Goal: Navigation & Orientation: Understand site structure

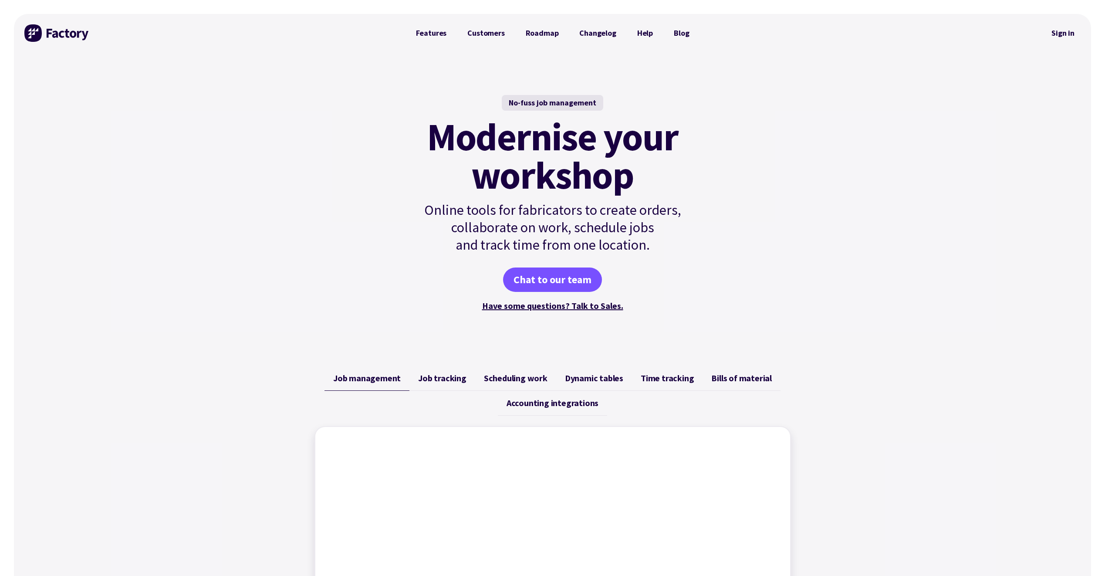
drag, startPoint x: 888, startPoint y: 256, endPoint x: 841, endPoint y: 70, distance: 191.5
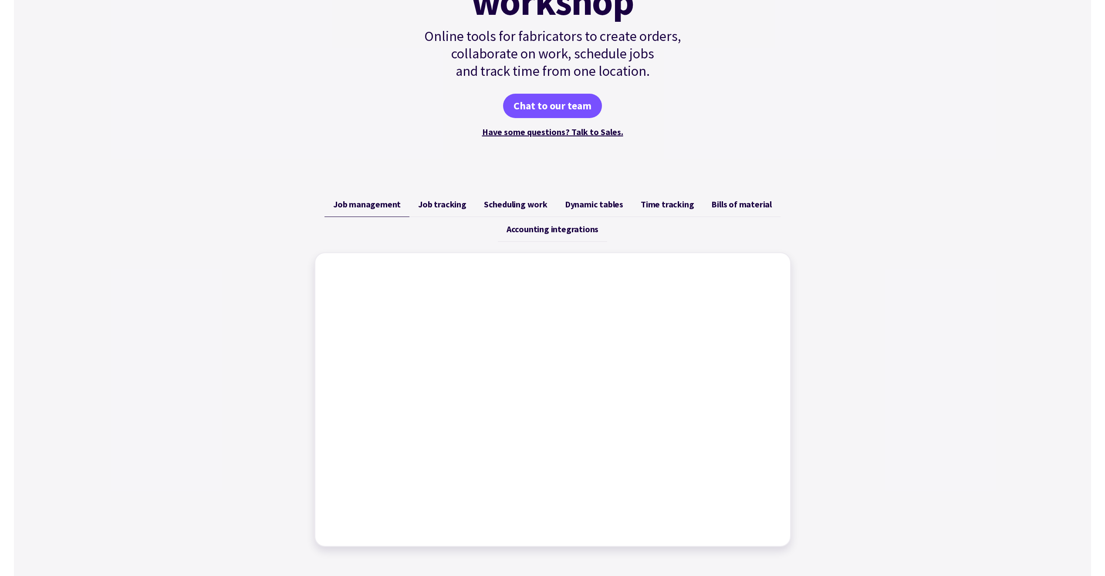
scroll to position [174, 0]
click at [456, 208] on span "Job tracking" at bounding box center [442, 204] width 48 height 10
click at [524, 204] on span "Scheduling work" at bounding box center [516, 204] width 64 height 10
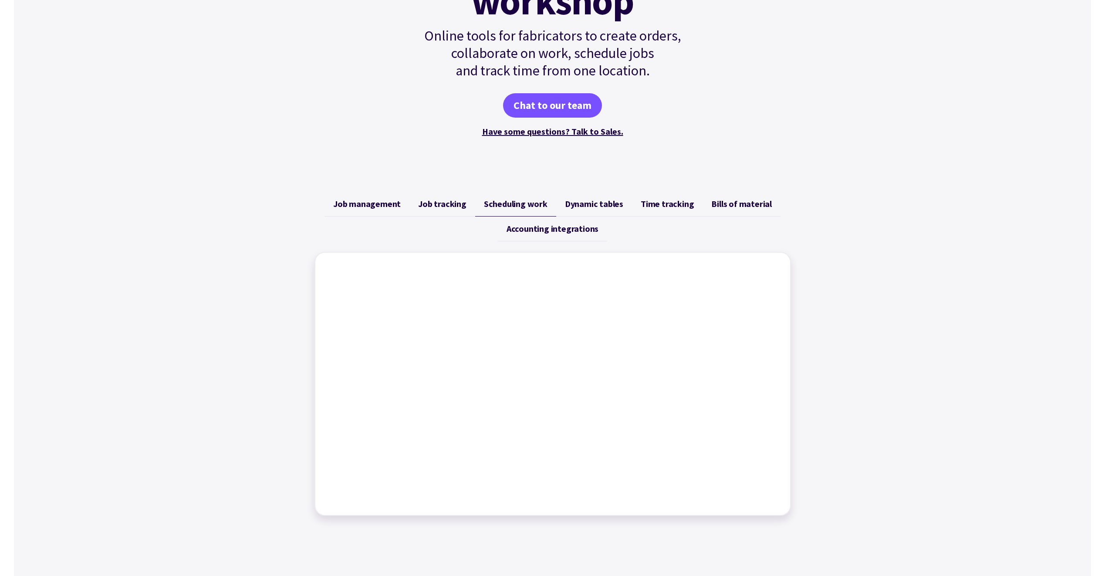
scroll to position [232, 0]
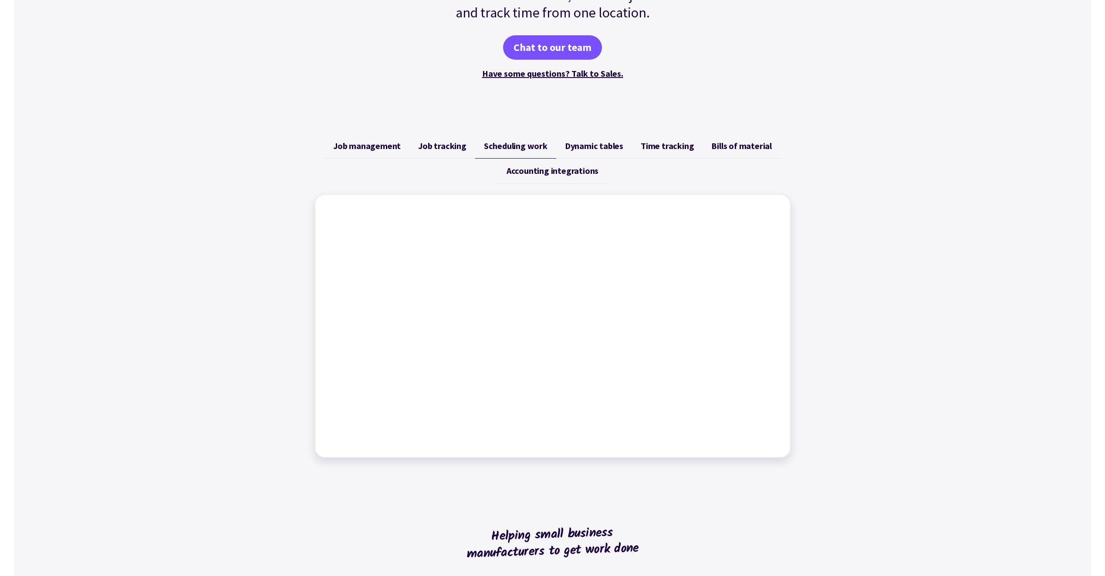
click at [612, 145] on span "Dynamic tables" at bounding box center [594, 146] width 58 height 10
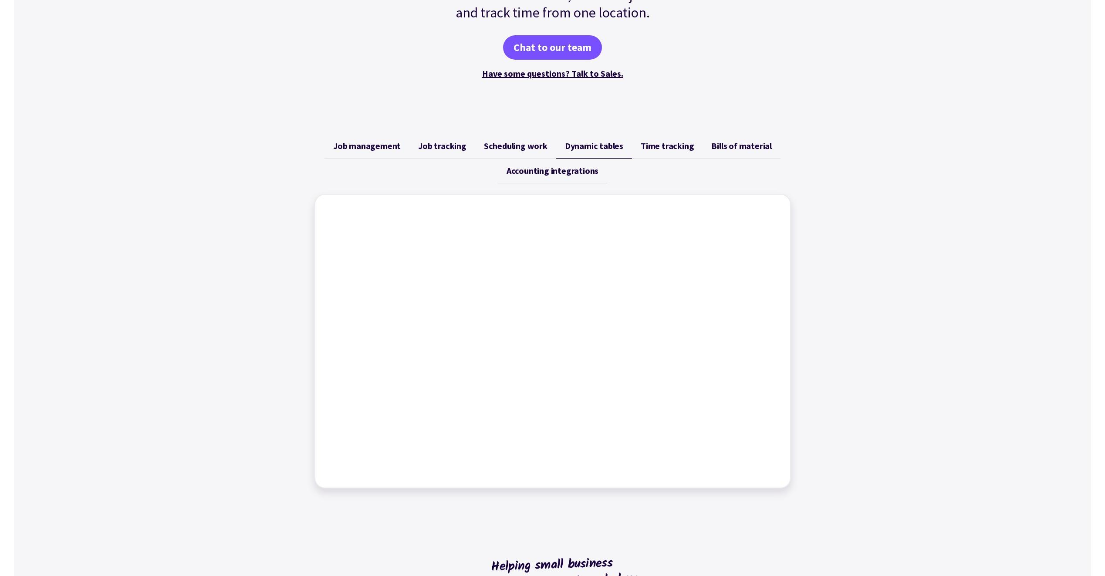
click at [645, 139] on link "Time tracking" at bounding box center [667, 146] width 71 height 25
click at [750, 149] on span "Bills of material" at bounding box center [741, 146] width 61 height 10
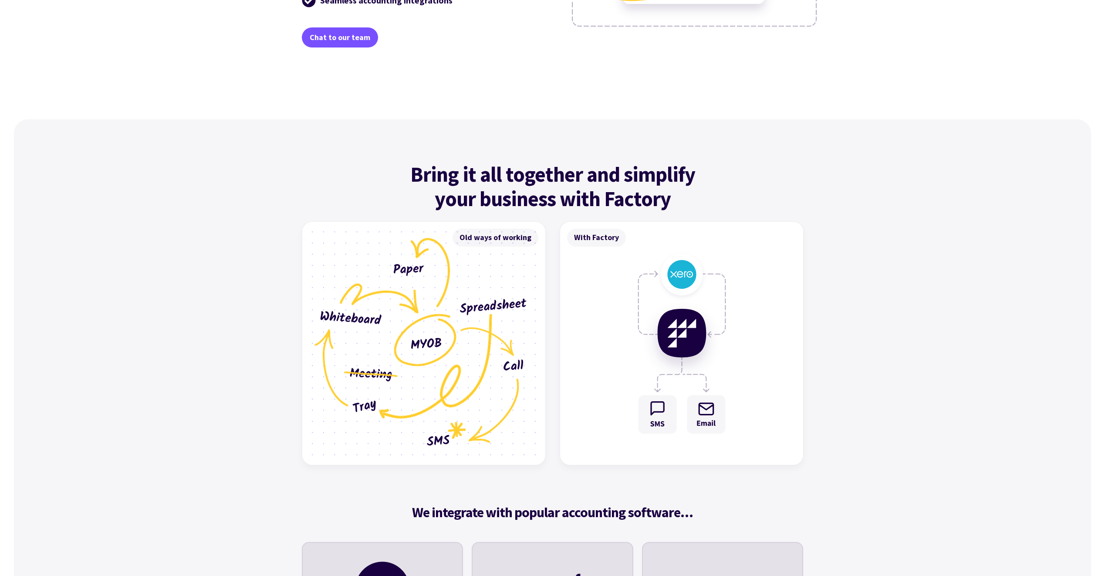
scroll to position [0, 0]
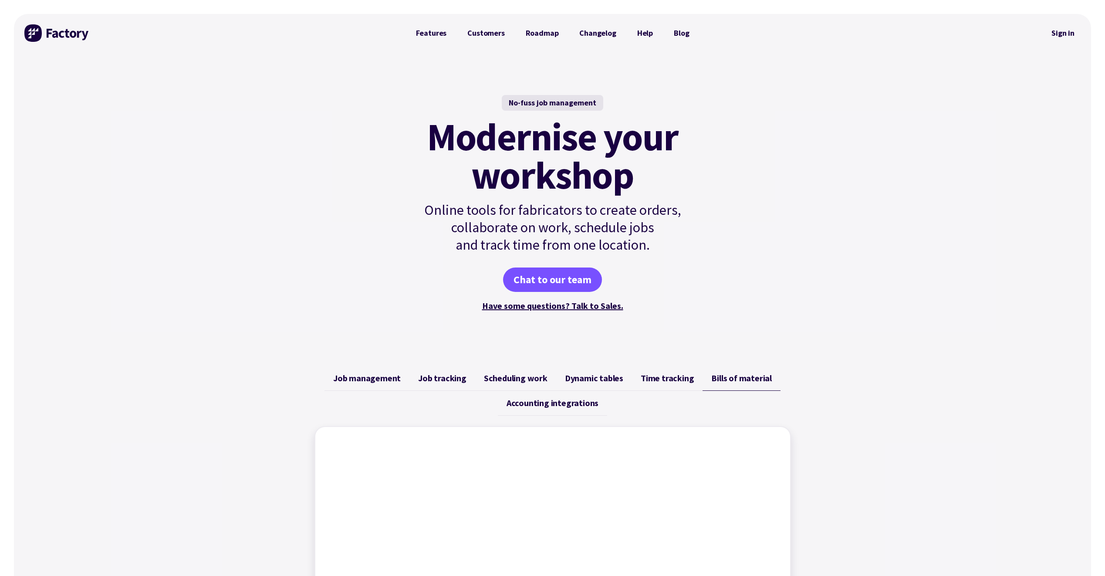
drag, startPoint x: 808, startPoint y: 348, endPoint x: 819, endPoint y: 89, distance: 259.3
click at [446, 33] on link "Features" at bounding box center [431, 32] width 52 height 17
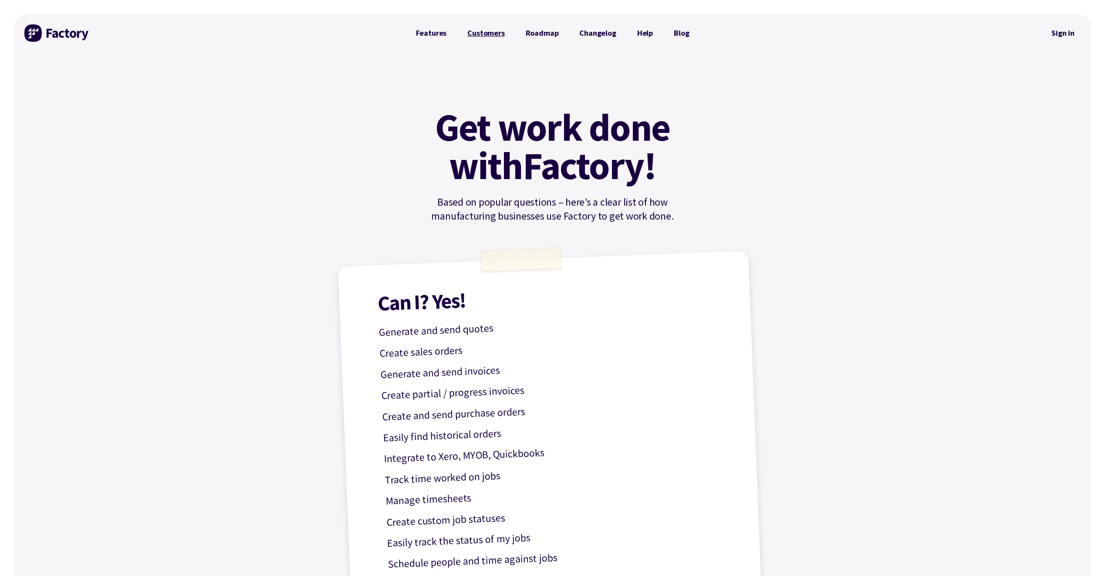
click at [487, 30] on link "Customers" at bounding box center [486, 32] width 58 height 17
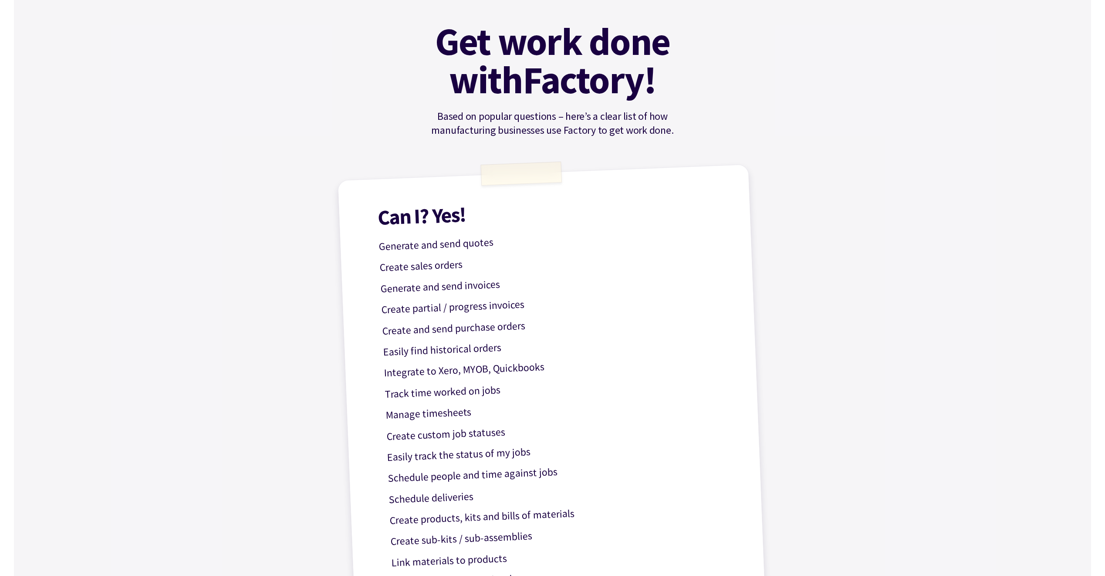
scroll to position [290, 0]
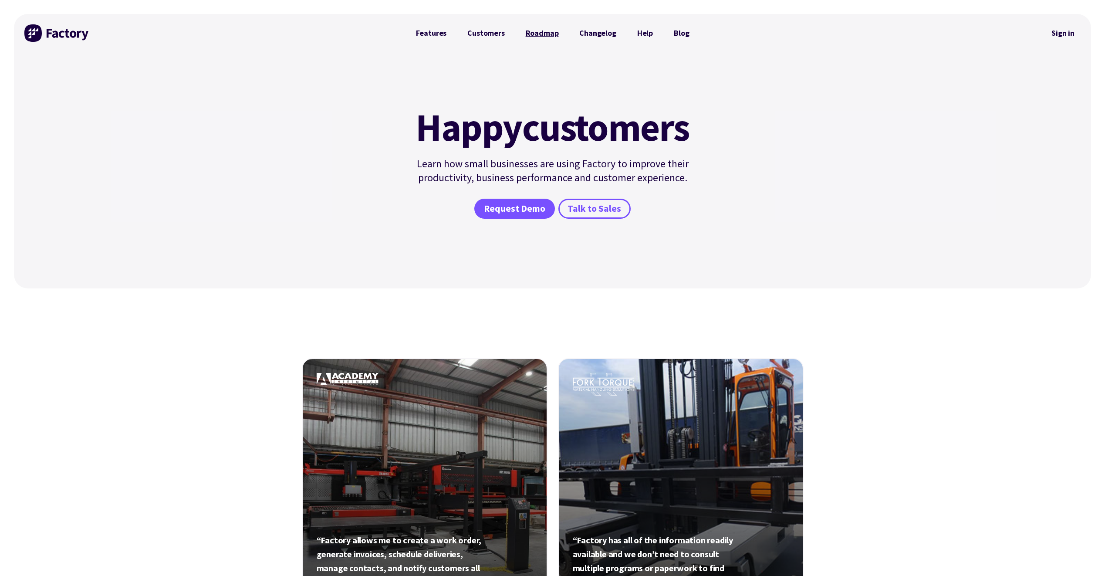
click at [547, 32] on link "Roadmap" at bounding box center [542, 32] width 54 height 17
